Goal: Navigation & Orientation: Find specific page/section

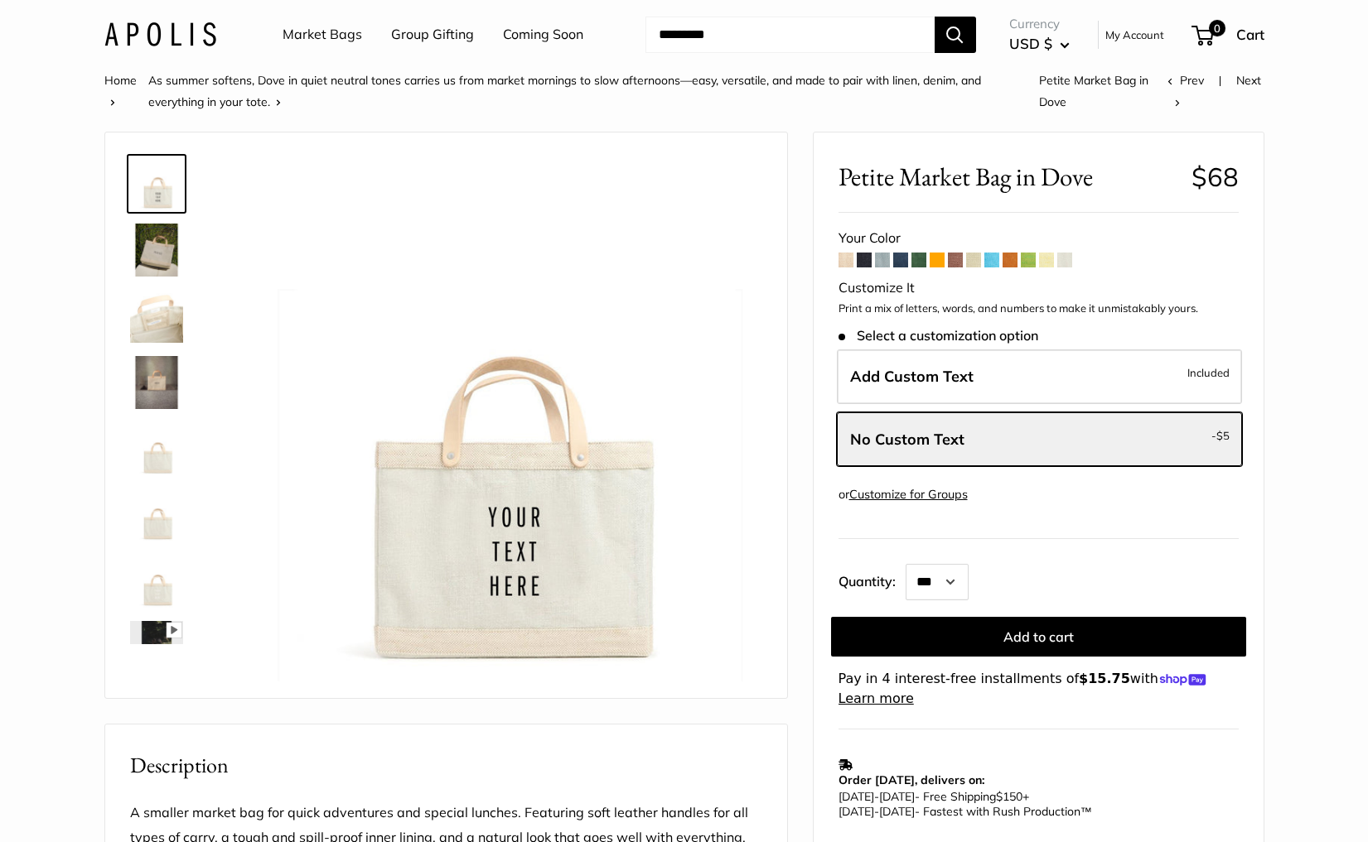
select select "**"
click at [302, 41] on link "Market Bags" at bounding box center [322, 34] width 80 height 25
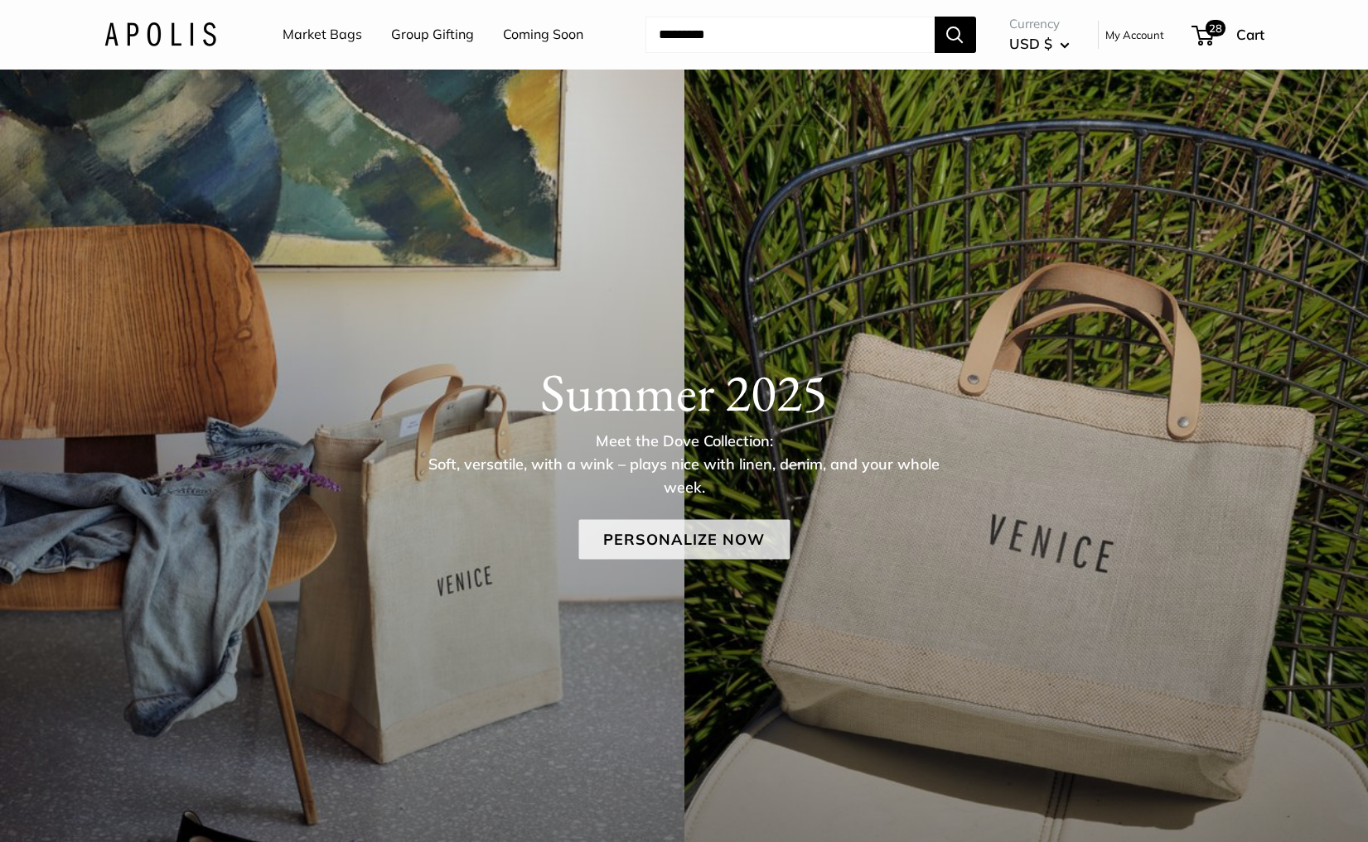
click at [640, 544] on link "Personalize Now" at bounding box center [683, 540] width 211 height 40
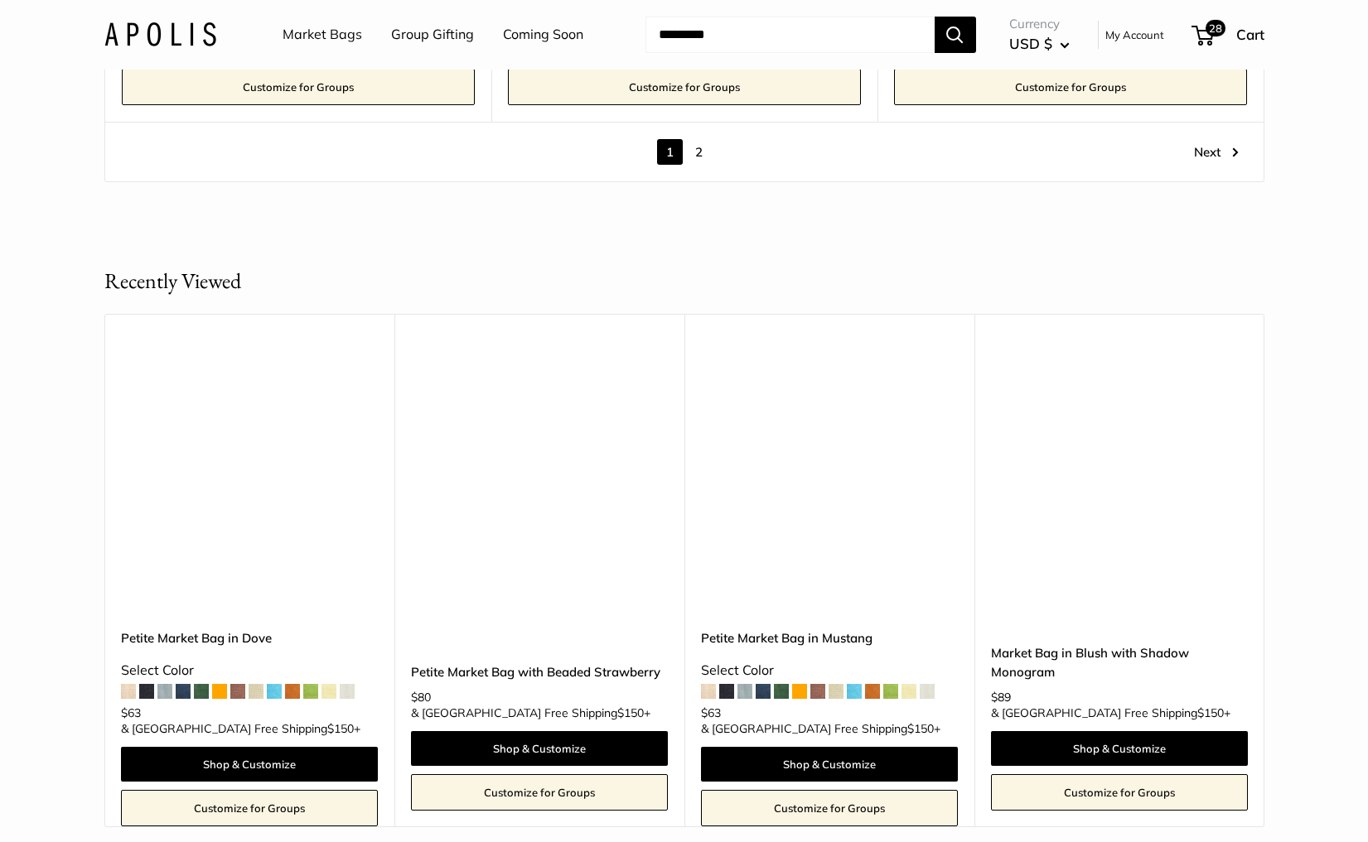
scroll to position [10049, 0]
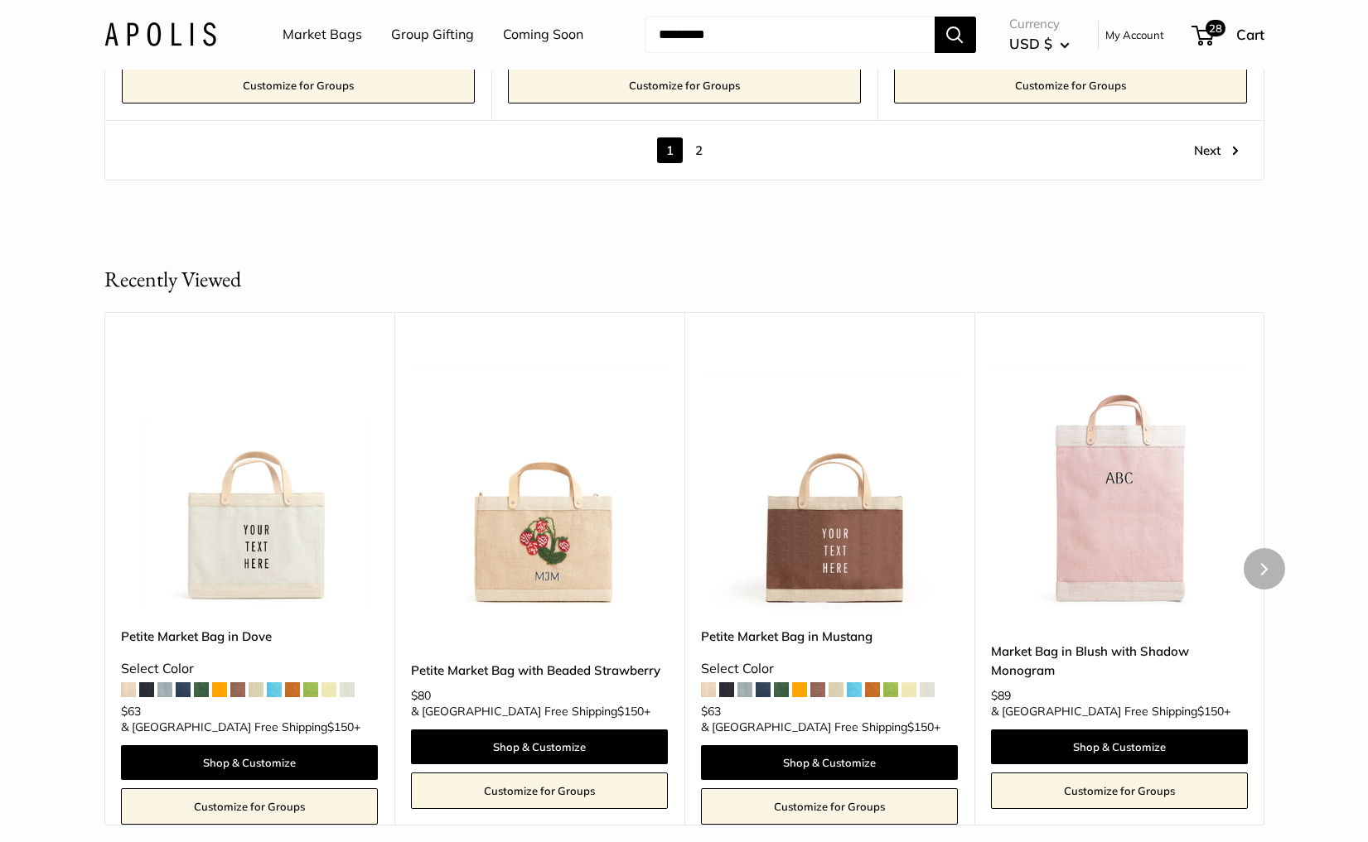
click at [0, 0] on img at bounding box center [0, 0] width 0 height 0
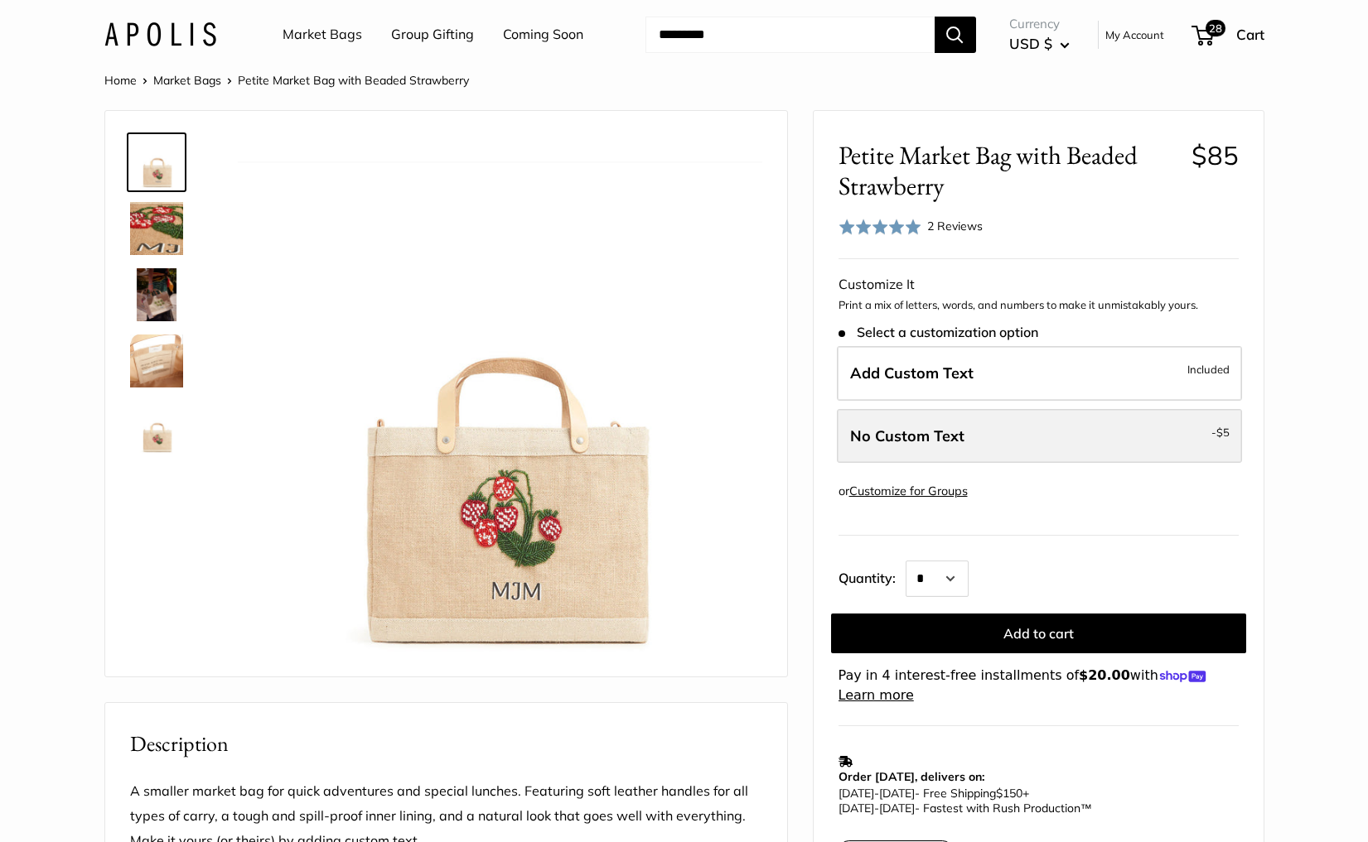
click at [971, 432] on label "No Custom Text - $5" at bounding box center [1039, 436] width 405 height 55
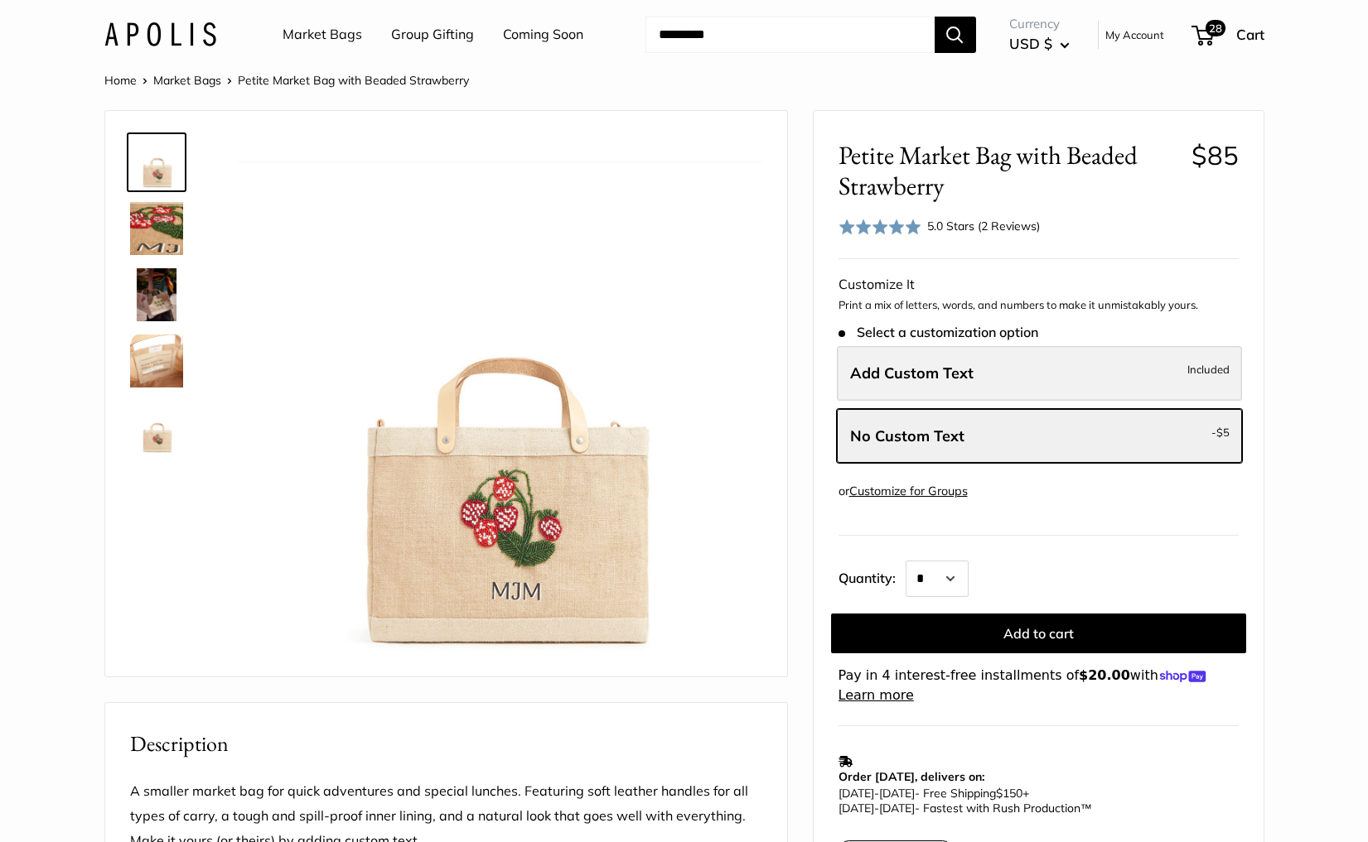
click at [1050, 393] on label "Add Custom Text Included" at bounding box center [1039, 373] width 405 height 55
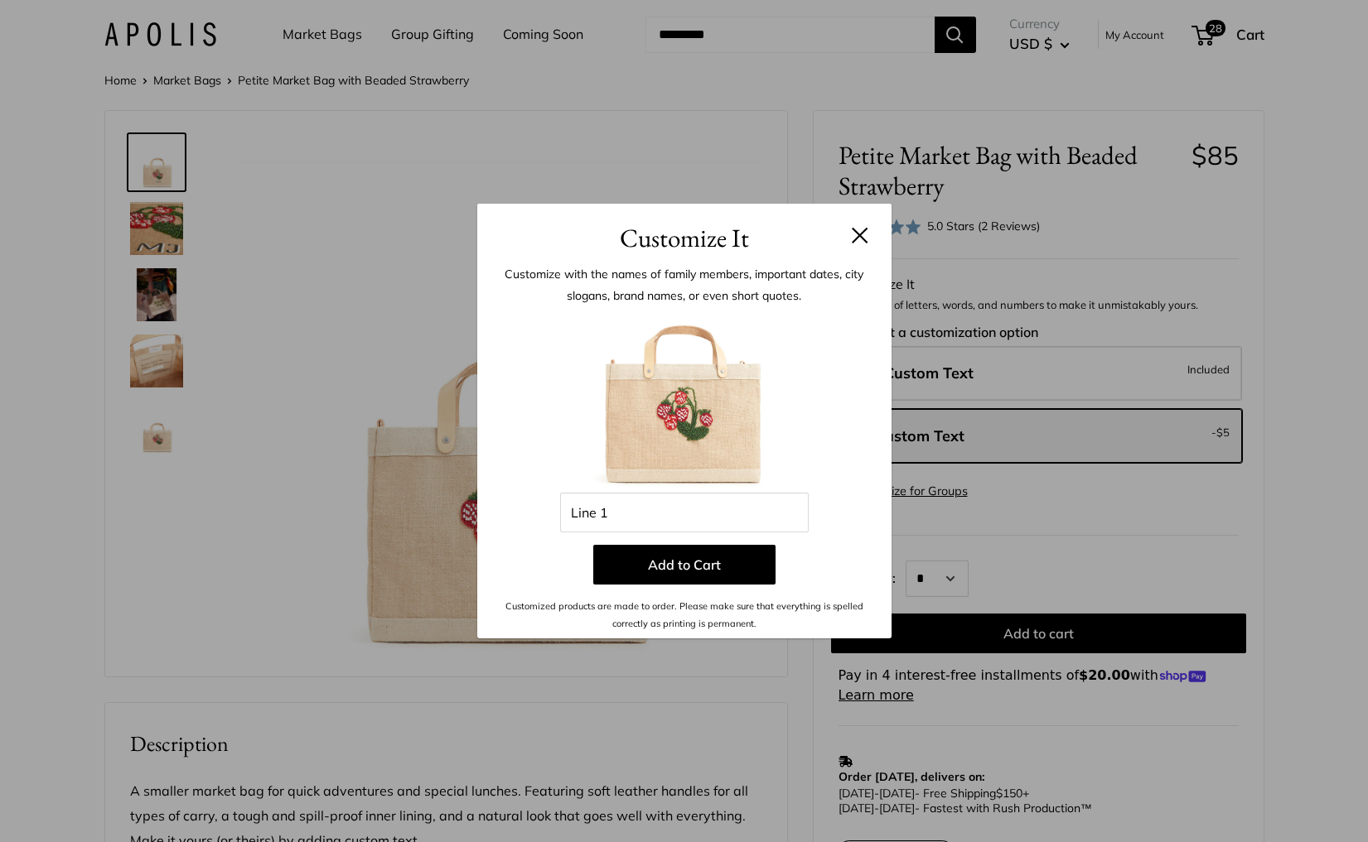
click at [857, 239] on button at bounding box center [860, 235] width 17 height 17
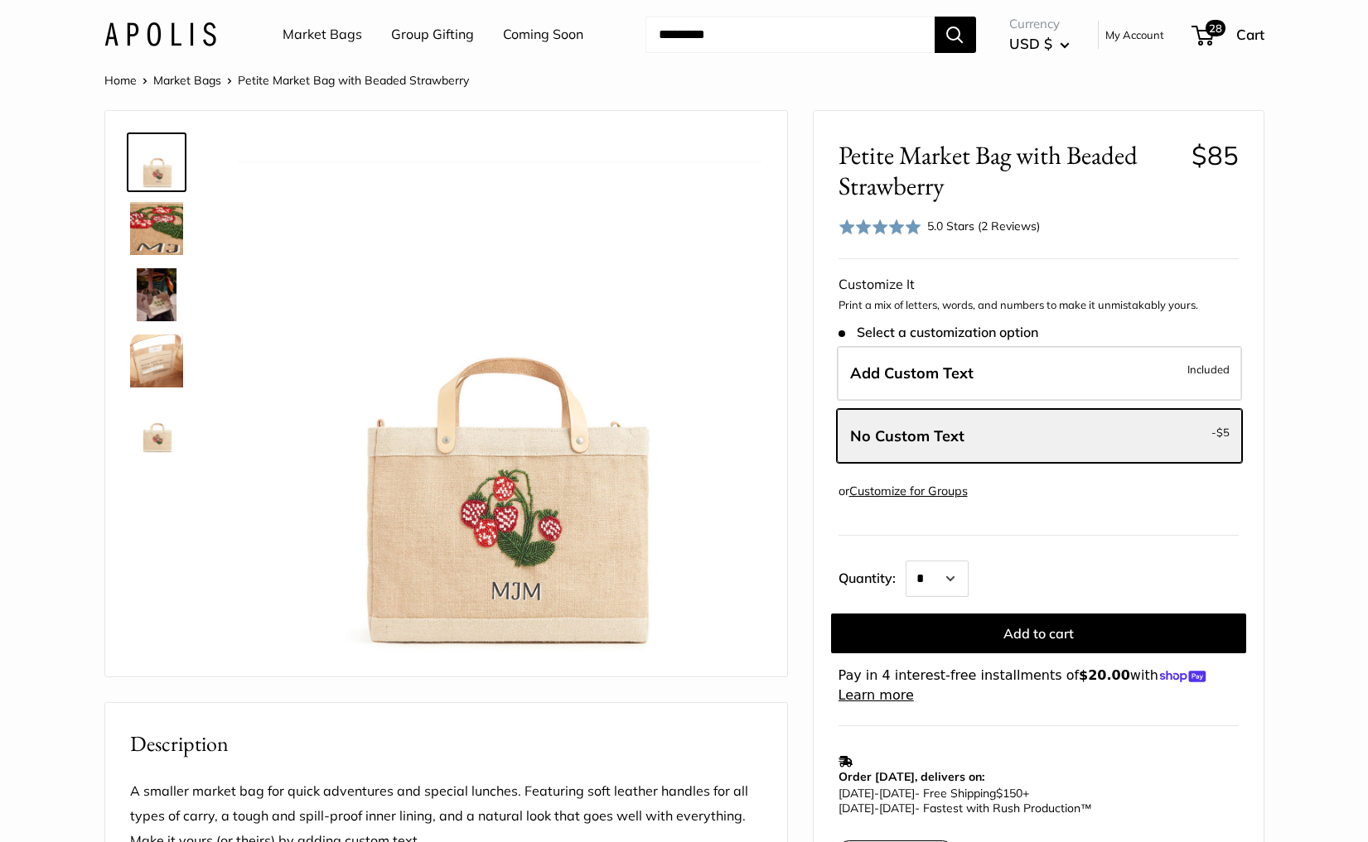
click at [333, 38] on link "Market Bags" at bounding box center [322, 34] width 80 height 25
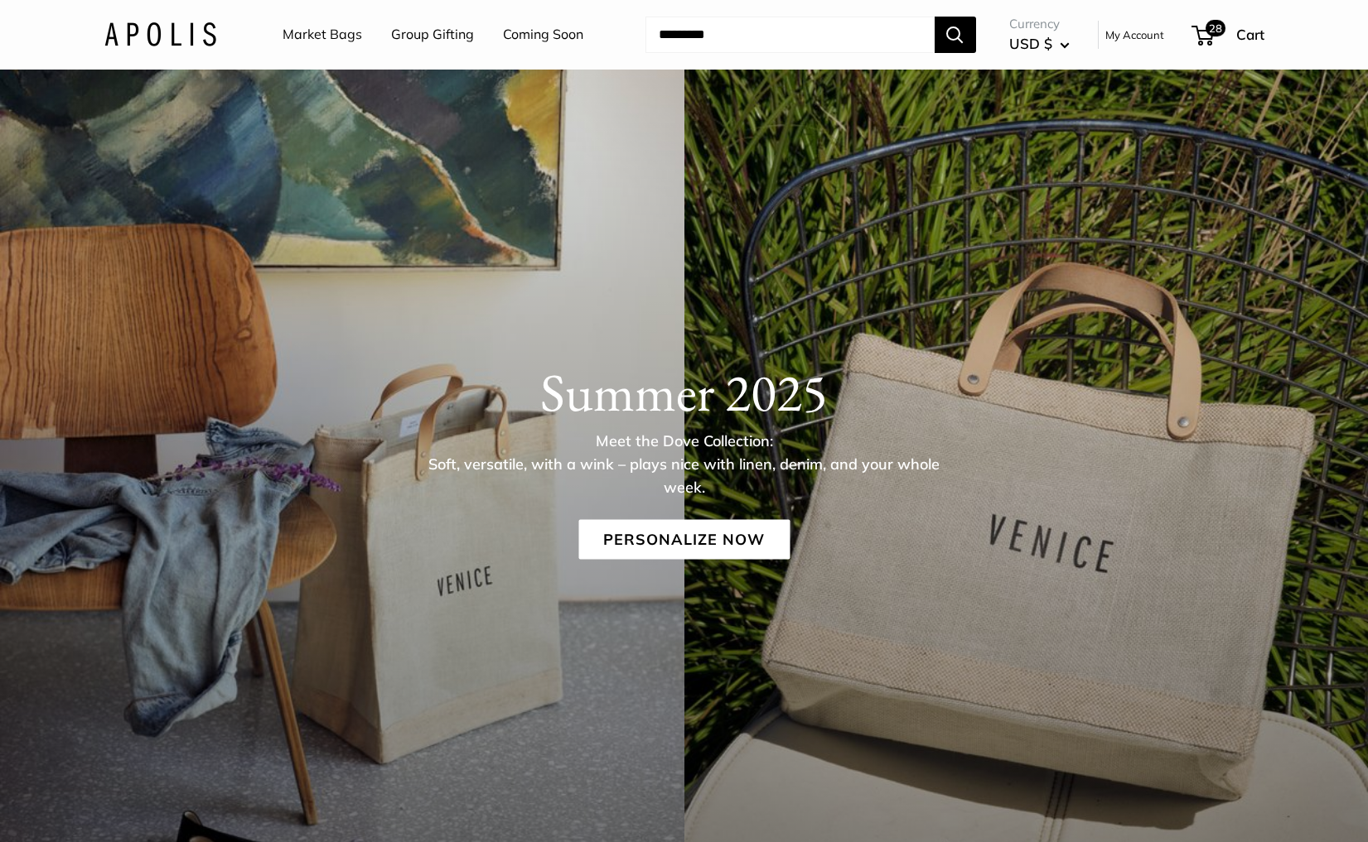
click at [539, 30] on link "Coming Soon" at bounding box center [543, 34] width 80 height 25
